Goal: Transaction & Acquisition: Purchase product/service

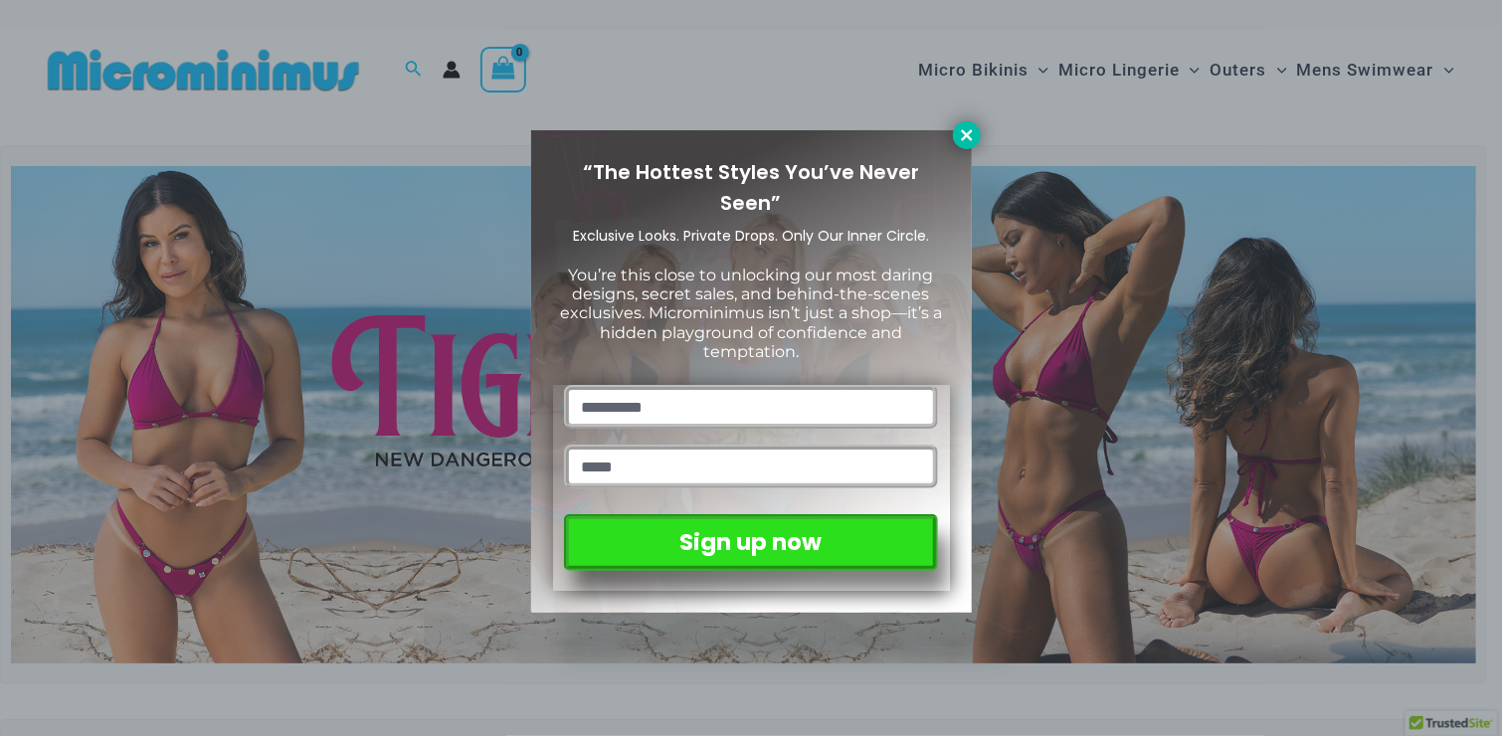
click at [956, 126] on button at bounding box center [967, 135] width 28 height 28
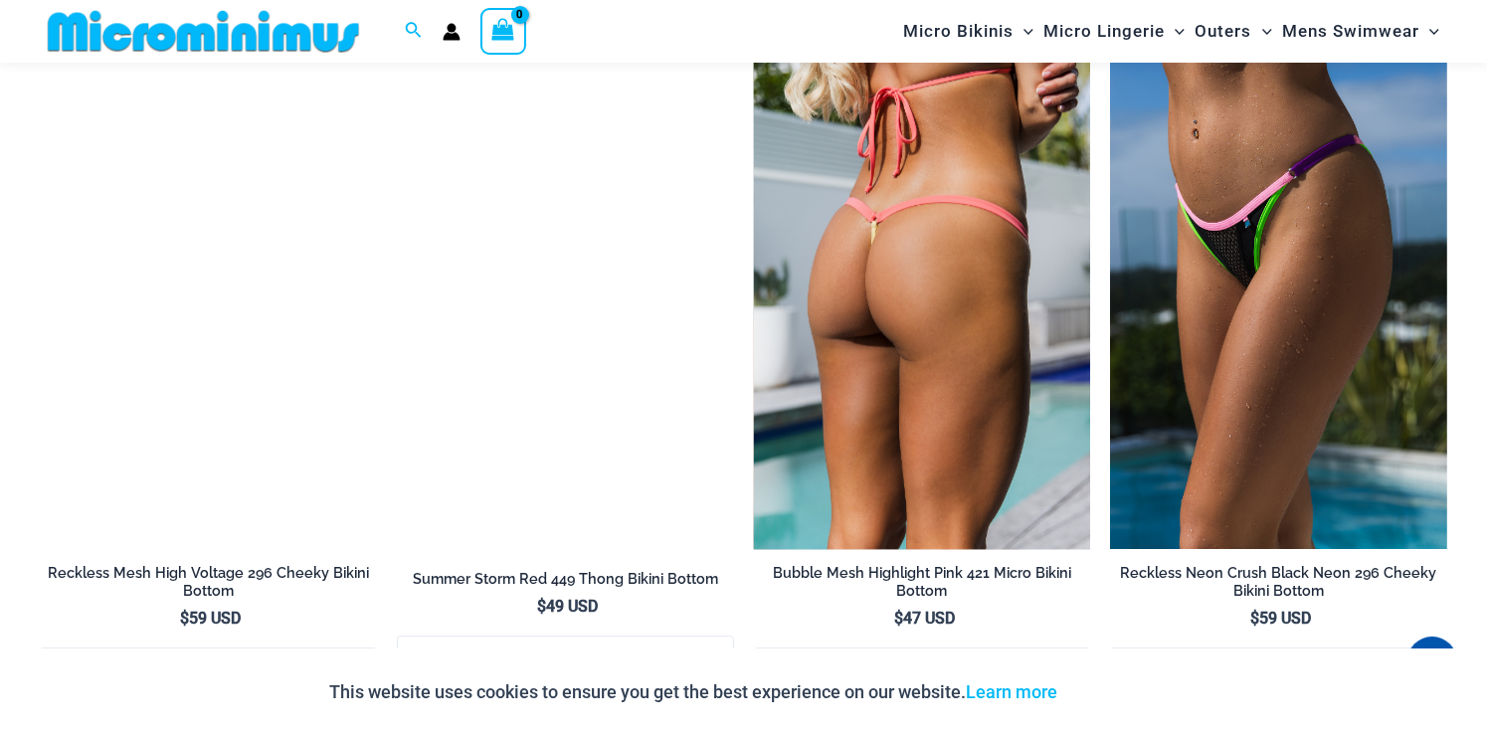
scroll to position [5454, 0]
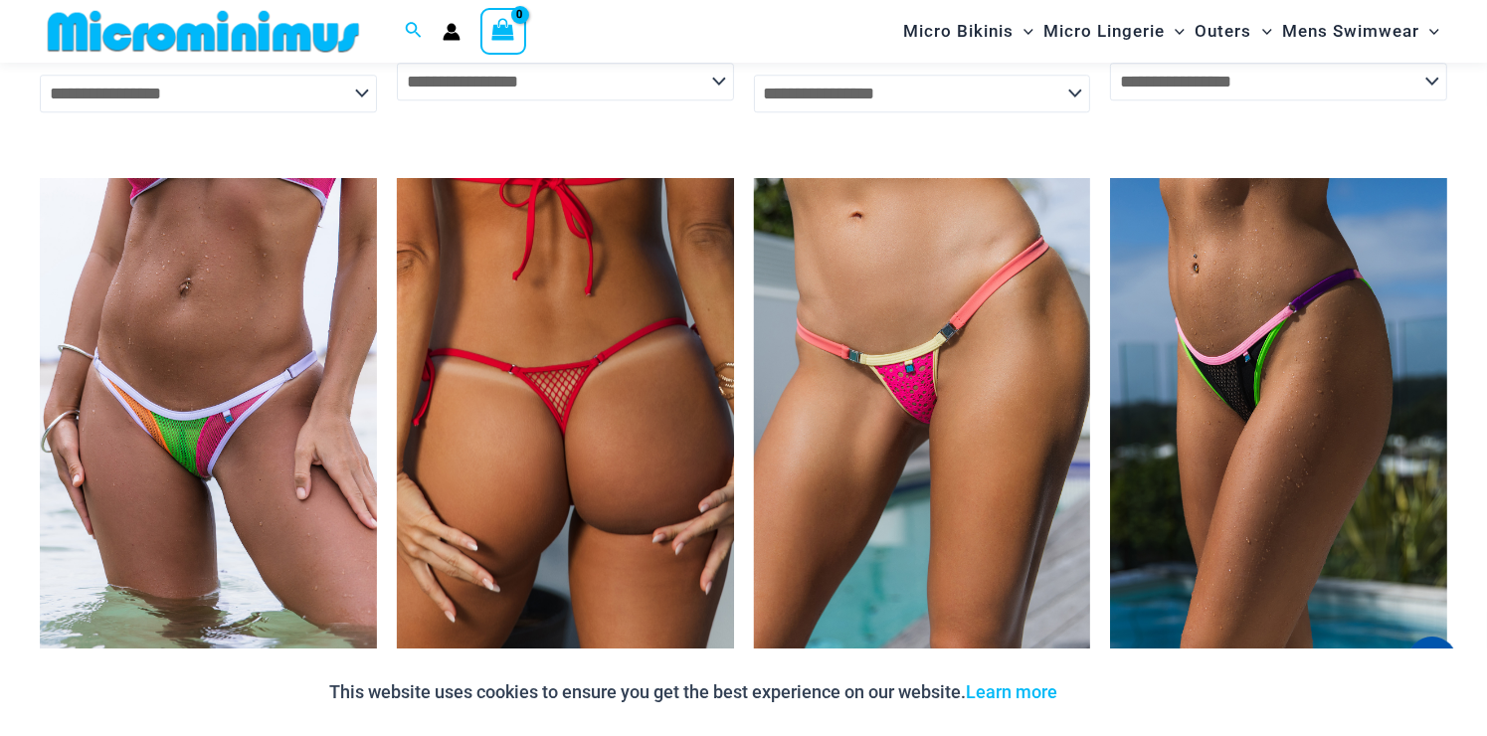
click at [602, 348] on img at bounding box center [565, 430] width 337 height 505
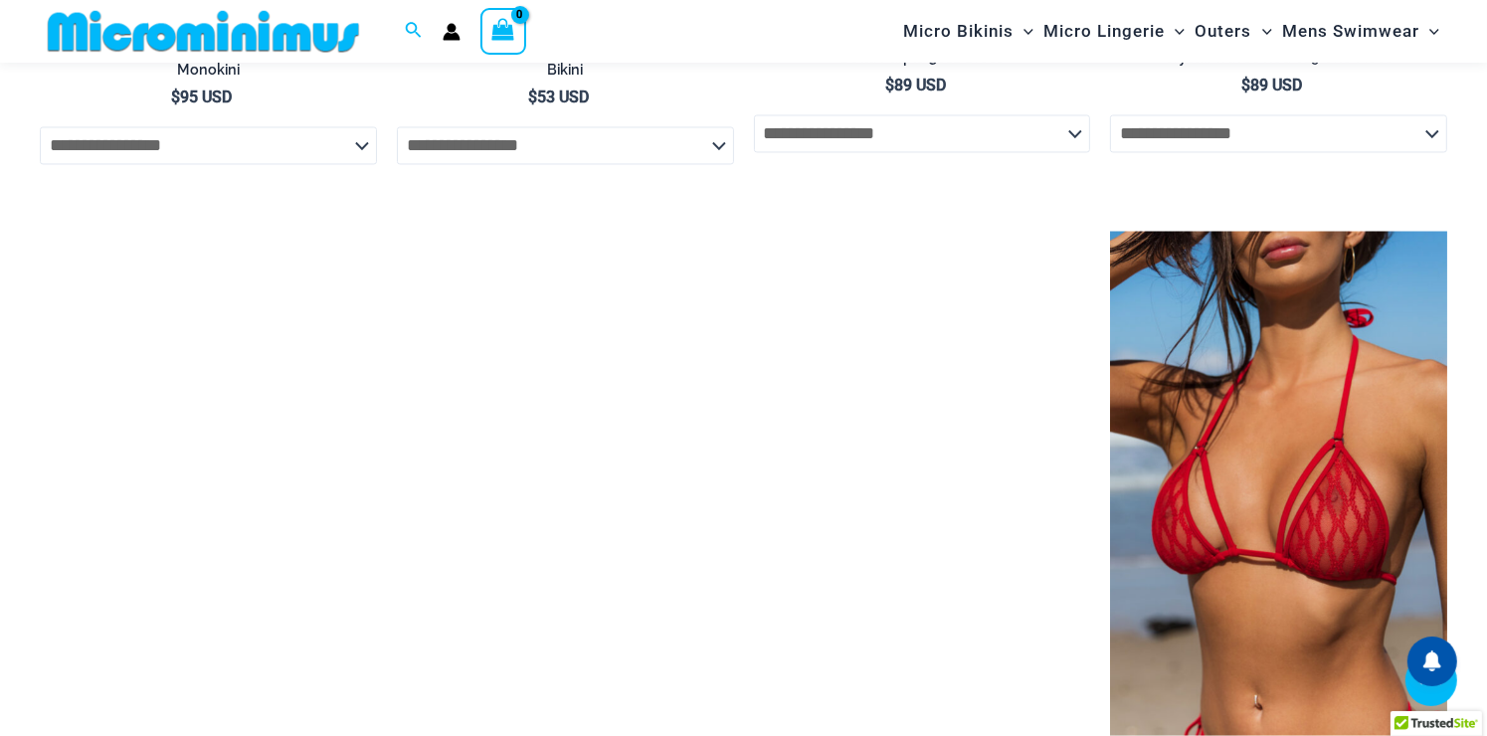
scroll to position [3569, 0]
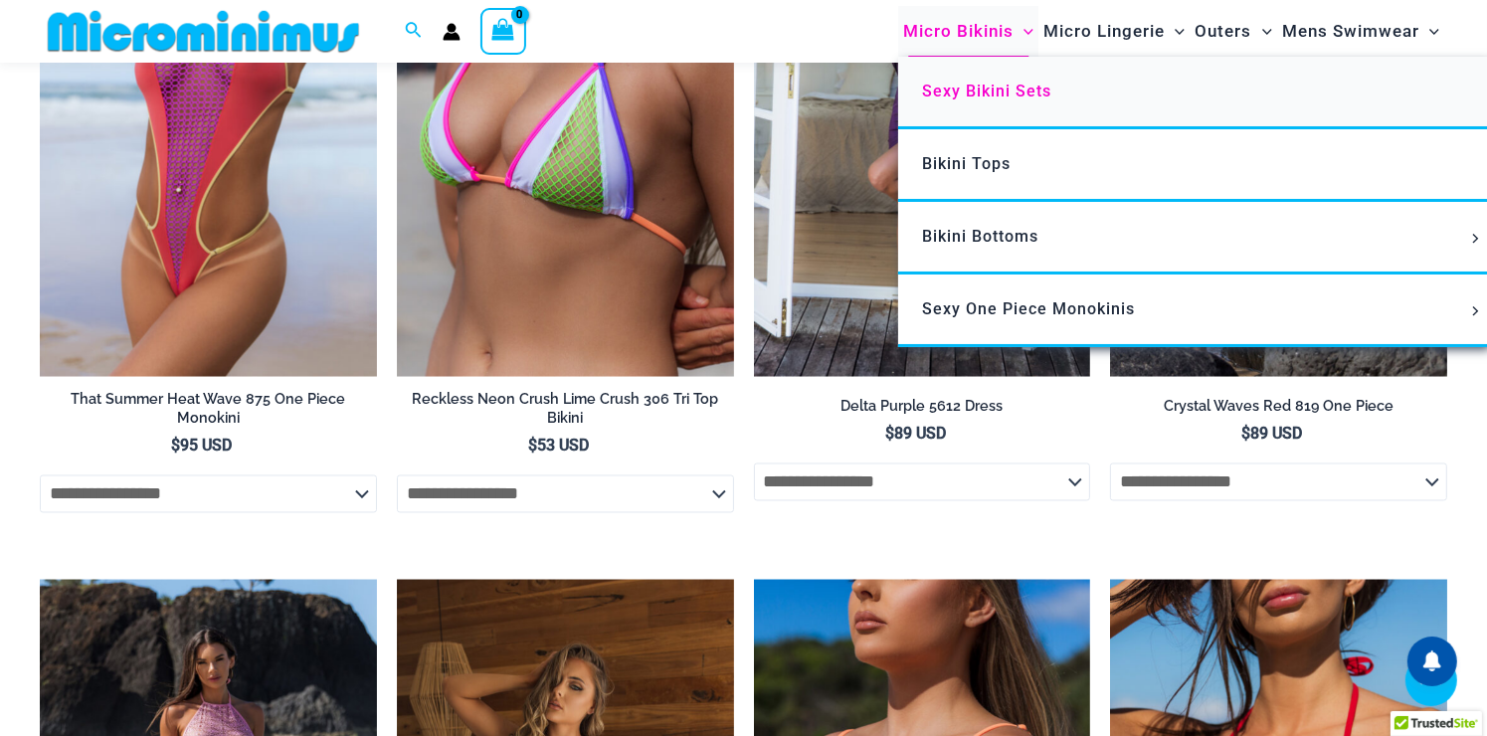
click at [963, 86] on span "Sexy Bikini Sets" at bounding box center [986, 91] width 129 height 19
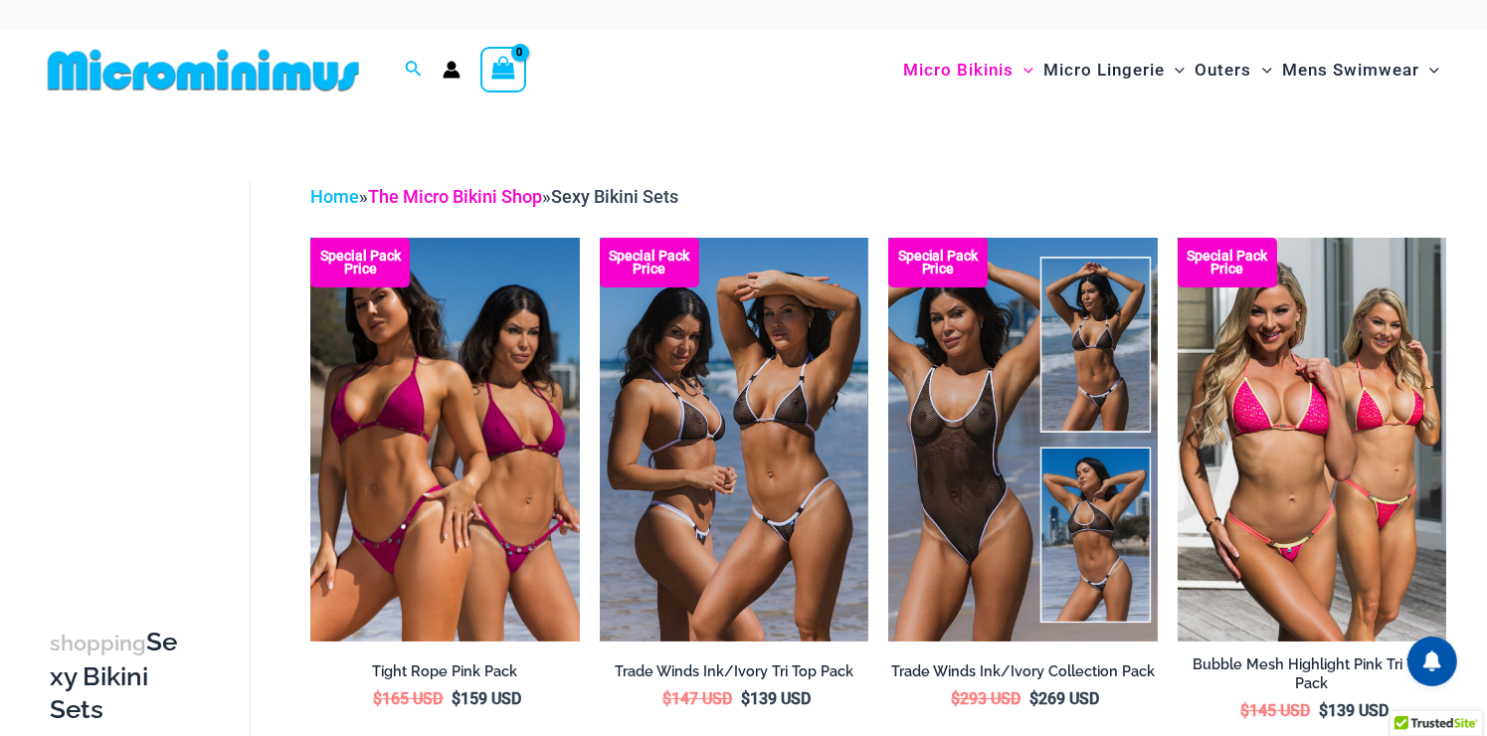
click at [496, 193] on link "The Micro Bikini Shop" at bounding box center [455, 196] width 174 height 21
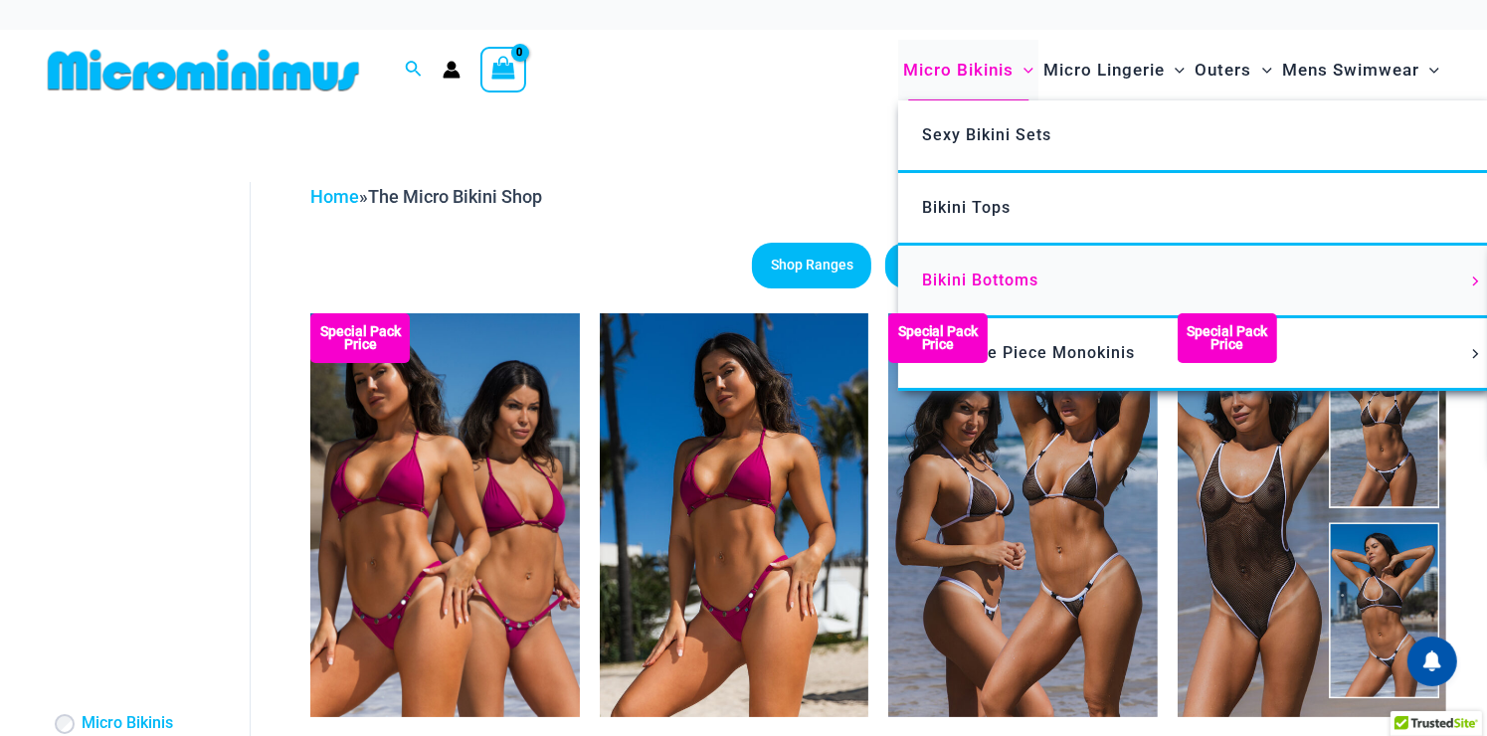
click at [1011, 282] on span "Bikini Bottoms" at bounding box center [980, 280] width 116 height 19
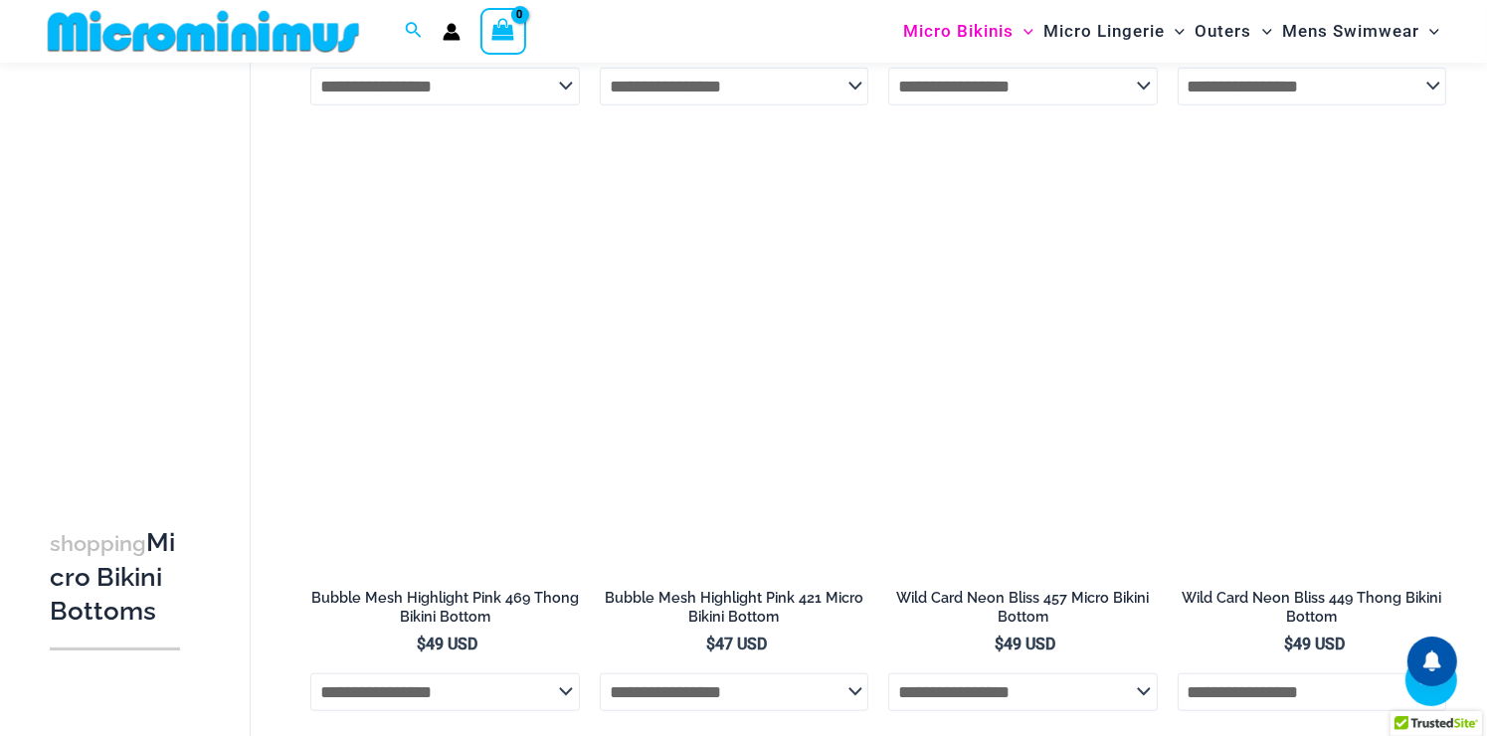
scroll to position [1576, 0]
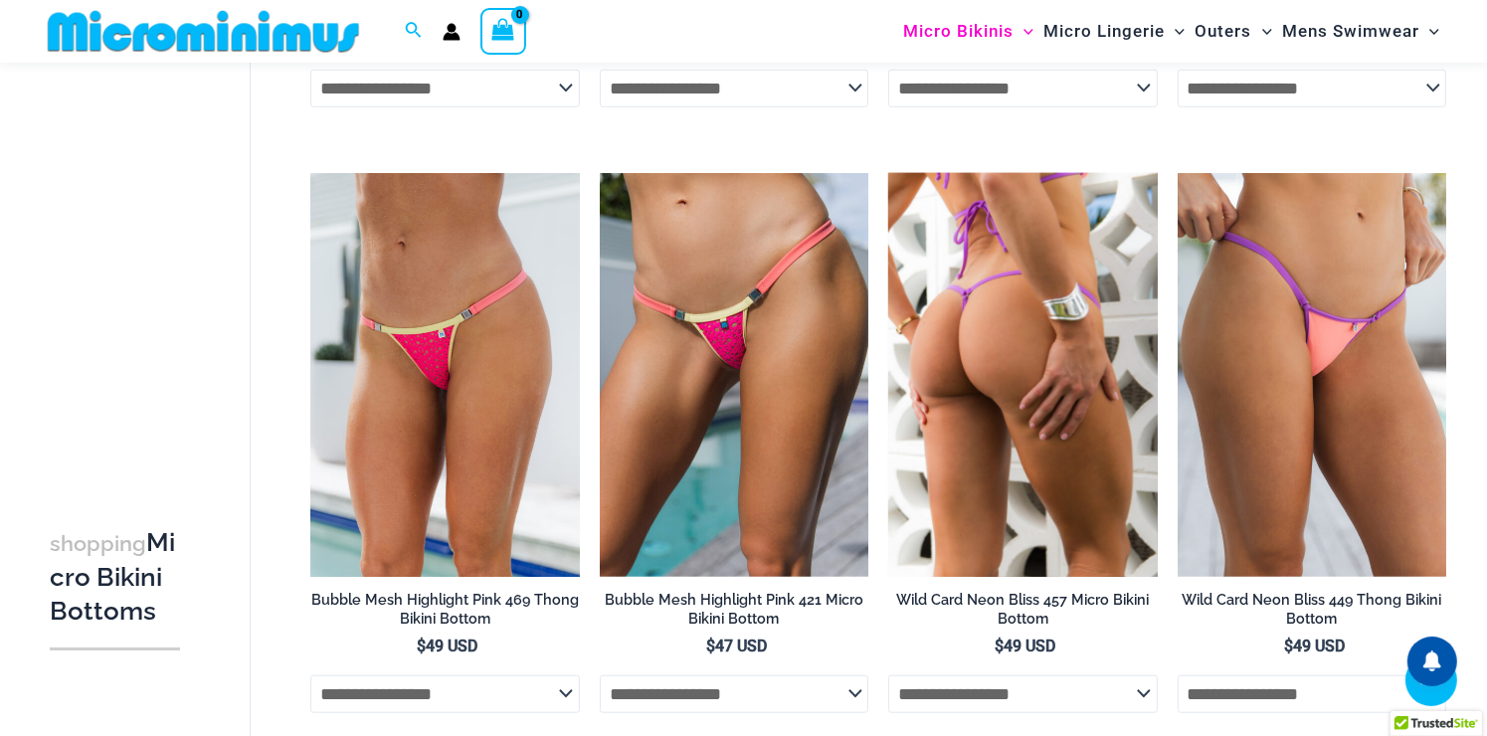
click at [1027, 308] on img at bounding box center [1022, 375] width 269 height 404
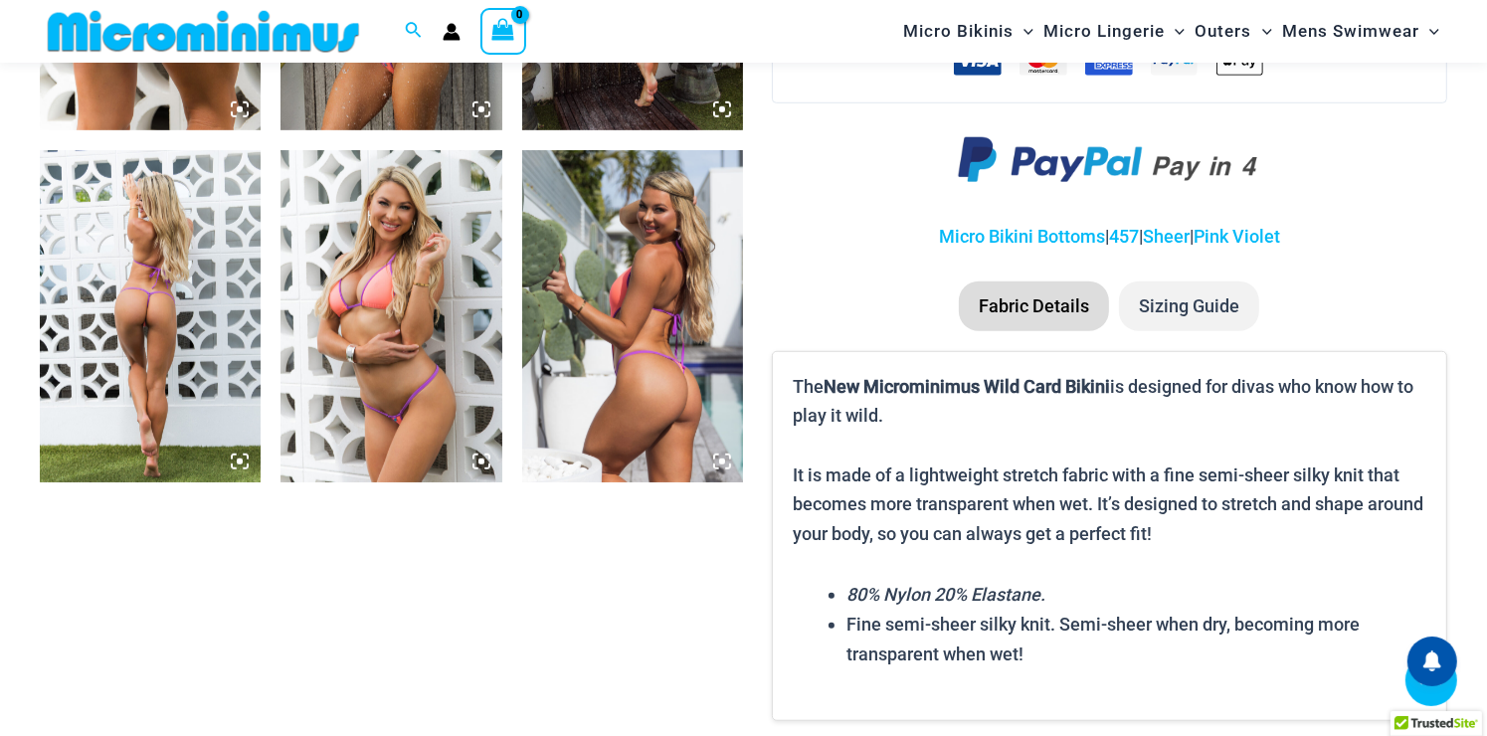
scroll to position [1476, 0]
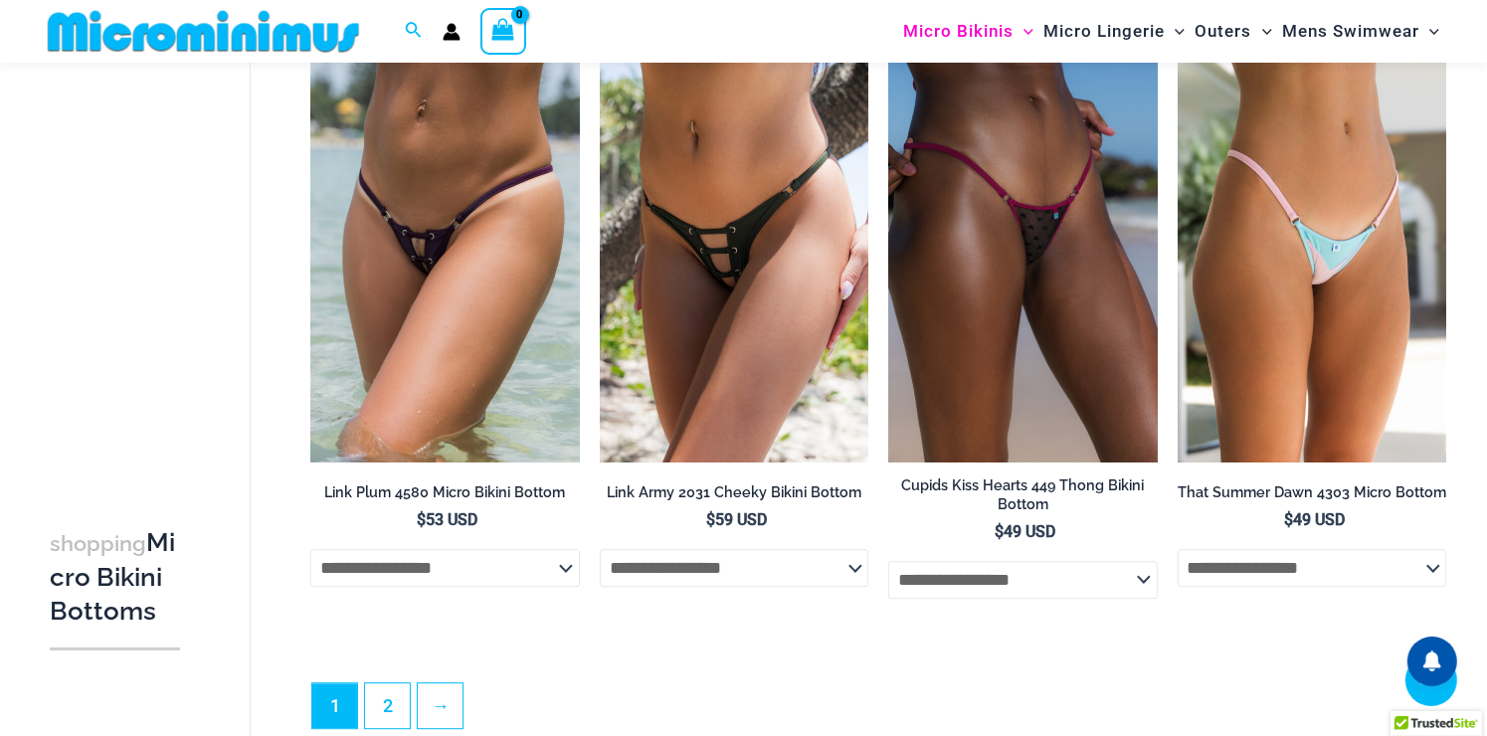
scroll to position [5644, 0]
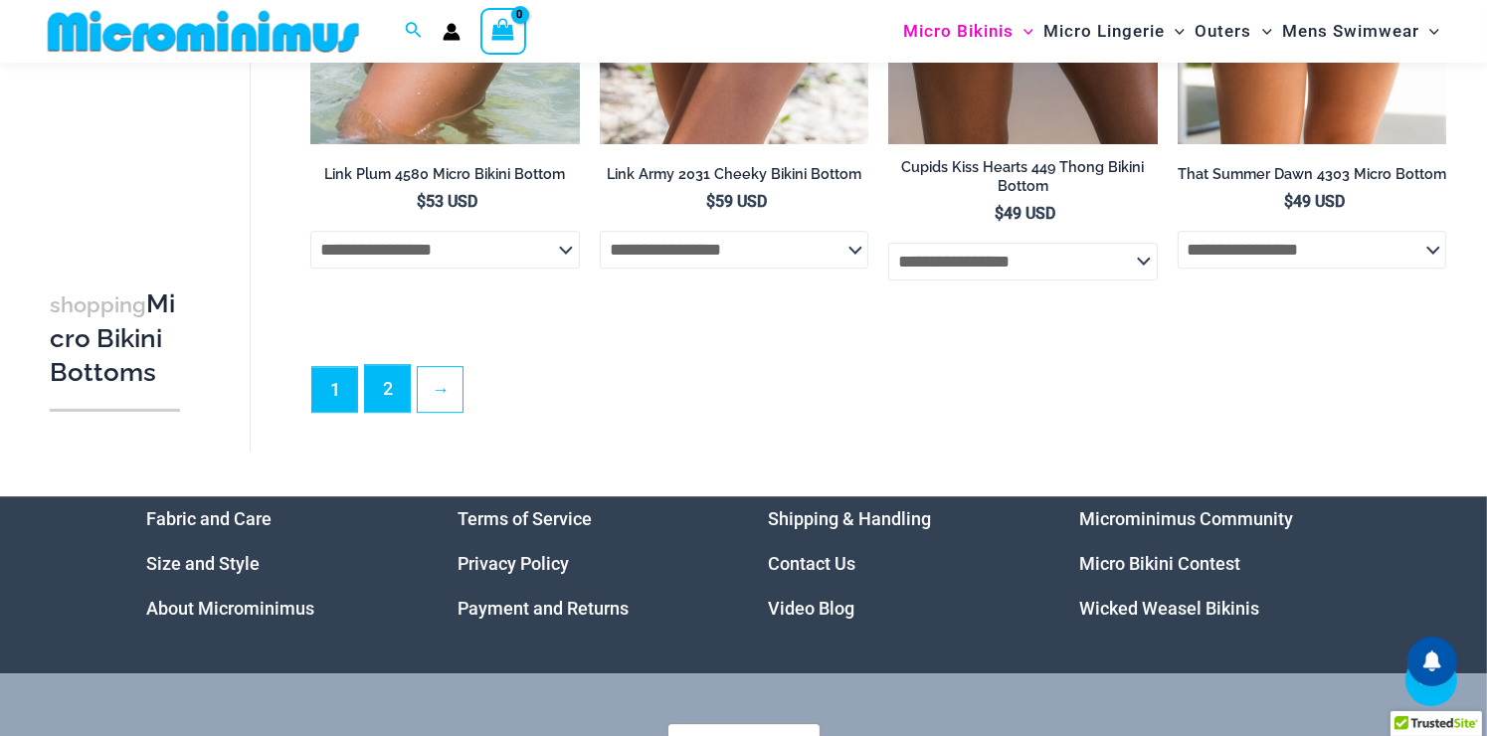
click at [399, 405] on link "2" at bounding box center [387, 388] width 45 height 47
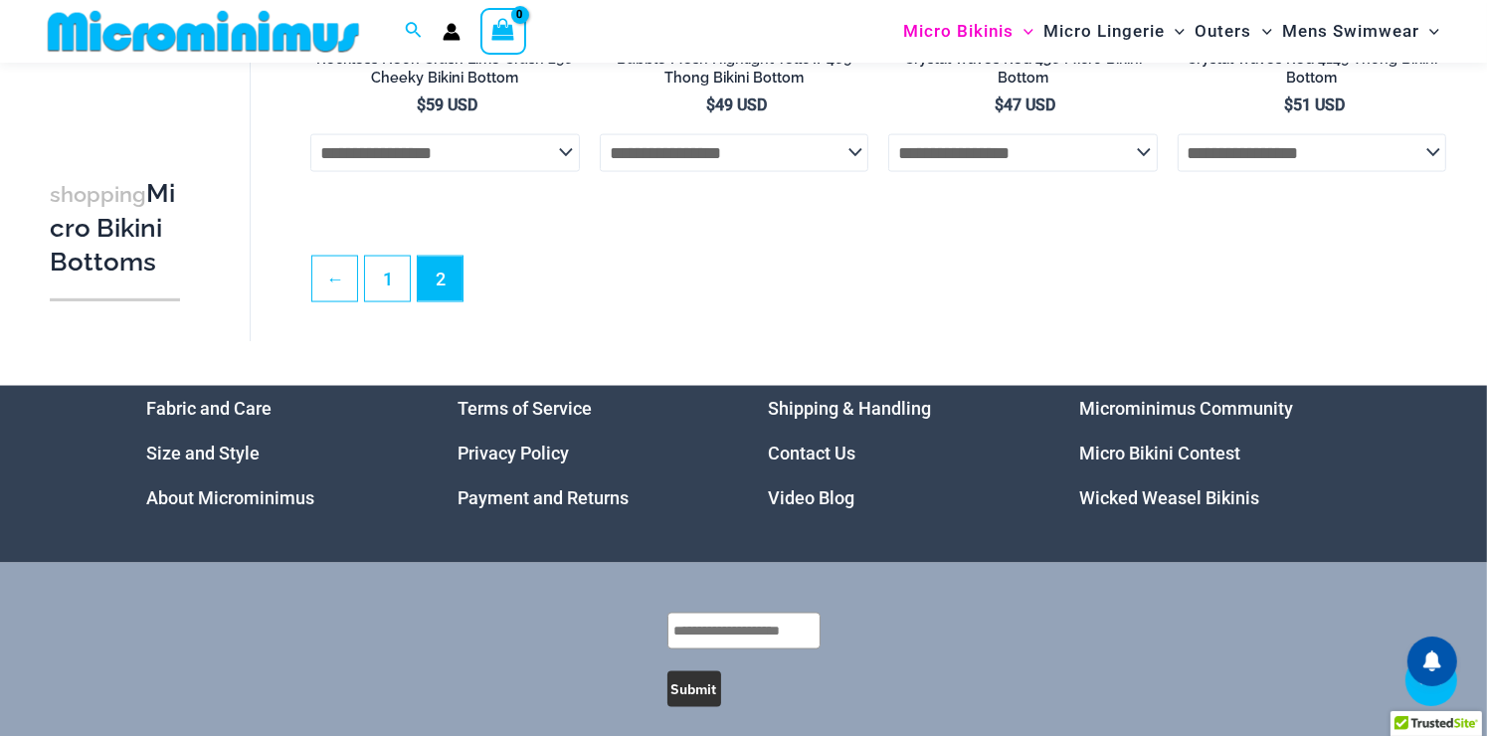
scroll to position [3067, 0]
